Goal: Information Seeking & Learning: Find specific page/section

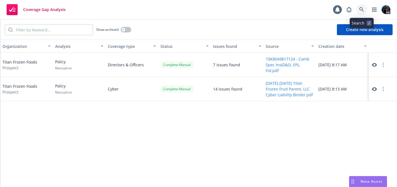
click at [360, 8] on icon at bounding box center [361, 9] width 5 height 5
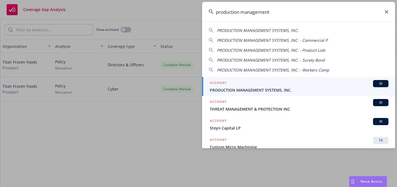
type input "production management"
click at [235, 88] on span "PRODUCTION MANAGEMENT SYSTEMS, INC." at bounding box center [299, 90] width 178 height 6
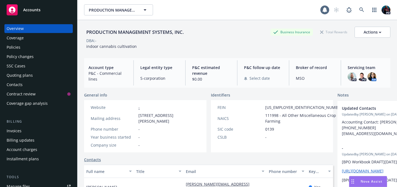
click at [13, 48] on div "Policies" at bounding box center [14, 47] width 14 height 9
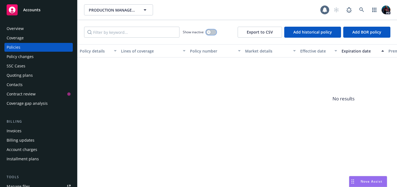
click at [210, 33] on div "button" at bounding box center [209, 32] width 4 height 4
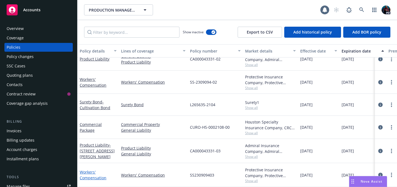
click at [84, 170] on link "Workers' Compensation" at bounding box center [93, 175] width 27 height 11
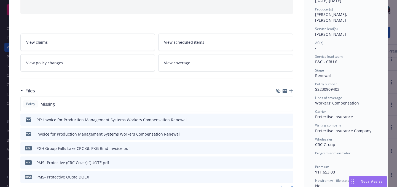
scroll to position [66, 0]
click at [163, 94] on div "Files" at bounding box center [156, 91] width 272 height 12
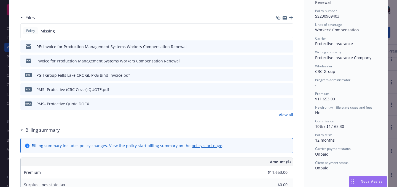
scroll to position [141, 0]
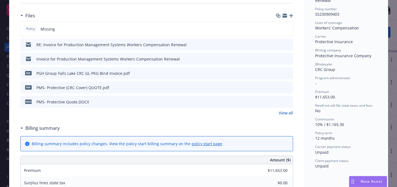
click at [280, 112] on link "View all" at bounding box center [285, 113] width 14 height 6
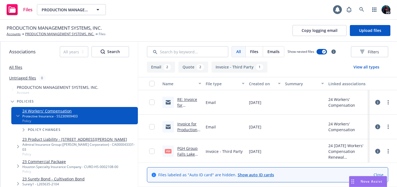
click at [181, 102] on link "RE: Invoice for Production Management Systems Workers Compensation Renewal" at bounding box center [188, 120] width 23 height 46
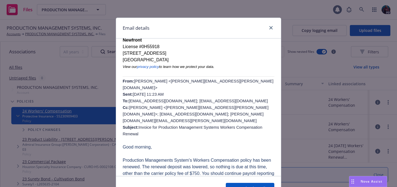
scroll to position [240, 0]
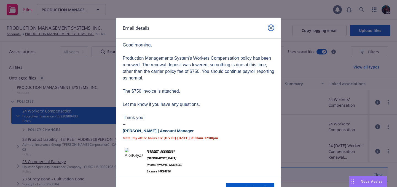
click at [269, 27] on icon "close" at bounding box center [270, 27] width 3 height 3
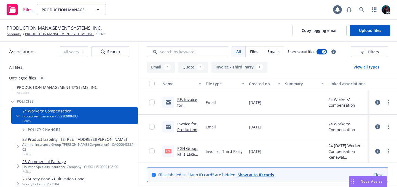
click at [190, 126] on link "Invoice for Production Management Systems Workers Compensation Renewal" at bounding box center [188, 141] width 23 height 40
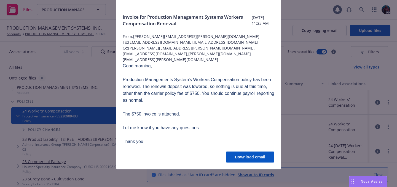
scroll to position [0, 0]
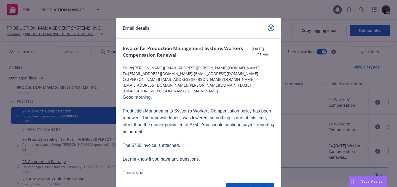
click at [269, 26] on icon "close" at bounding box center [270, 27] width 3 height 3
